Goal: Navigation & Orientation: Go to known website

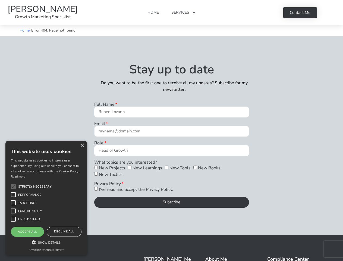
click at [172, 131] on input "Email" at bounding box center [171, 131] width 155 height 11
click at [172, 13] on link "Services" at bounding box center [183, 12] width 35 height 25
click at [184, 13] on link "Services" at bounding box center [183, 12] width 35 height 25
click at [172, 202] on span "Subscribe" at bounding box center [172, 202] width 18 height 4
click at [82, 146] on div "×" at bounding box center [82, 146] width 4 height 4
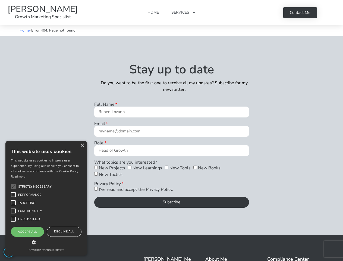
click at [13, 187] on div at bounding box center [13, 186] width 11 height 11
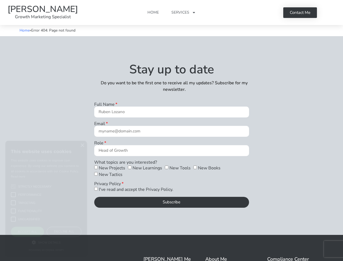
click at [13, 195] on section "Stay up to date Do you want to be the first one to receive all my updates? Subs…" at bounding box center [171, 135] width 343 height 199
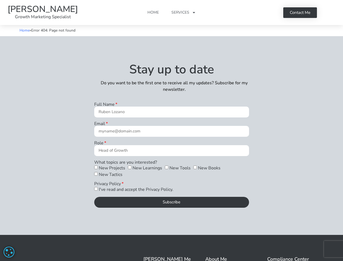
click at [13, 203] on section "Stay up to date Do you want to be the first one to receive all my updates? Subs…" at bounding box center [171, 135] width 343 height 199
click at [13, 211] on section "Stay up to date Do you want to be the first one to receive all my updates? Subs…" at bounding box center [171, 135] width 343 height 199
click at [13, 219] on section "Stay up to date Do you want to be the first one to receive all my updates? Subs…" at bounding box center [171, 135] width 343 height 199
